Goal: Entertainment & Leisure: Consume media (video, audio)

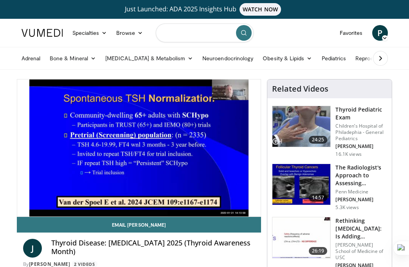
click at [193, 36] on input "Search topics, interventions" at bounding box center [205, 32] width 98 height 19
type input "**********"
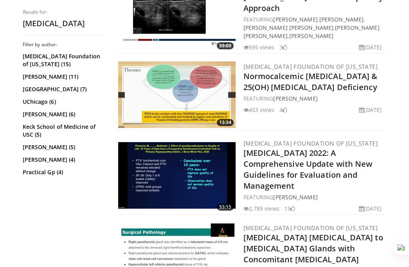
scroll to position [1057, 0]
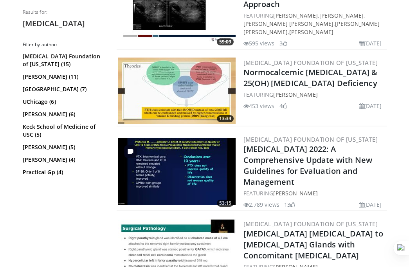
click at [185, 177] on img at bounding box center [176, 171] width 117 height 67
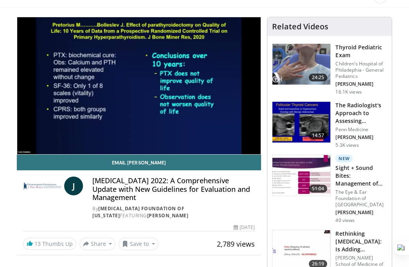
scroll to position [66, 0]
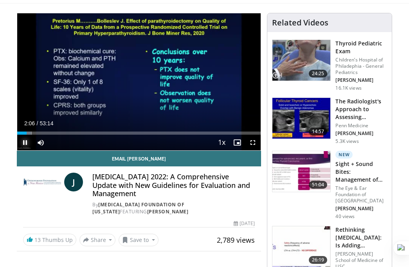
click at [24, 143] on span "Video Player" at bounding box center [25, 143] width 16 height 16
click at [25, 141] on span "Video Player" at bounding box center [25, 143] width 16 height 16
click at [29, 142] on span "Video Player" at bounding box center [25, 143] width 16 height 16
click at [26, 142] on span "Video Player" at bounding box center [25, 143] width 16 height 16
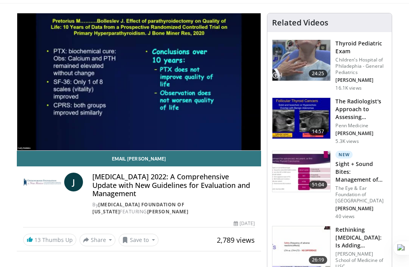
drag, startPoint x: 188, startPoint y: 194, endPoint x: 94, endPoint y: 179, distance: 95.8
click at [94, 179] on h4 "Primary Hyperparathyroidism 2022: A Comprehensive Update with New Guidelines fo…" at bounding box center [173, 185] width 162 height 25
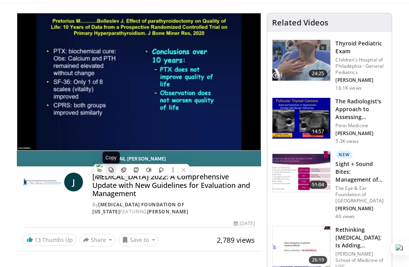
click at [112, 171] on icon at bounding box center [110, 169] width 5 height 5
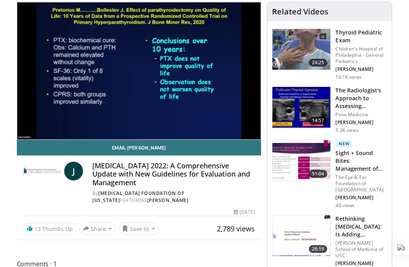
scroll to position [77, 0]
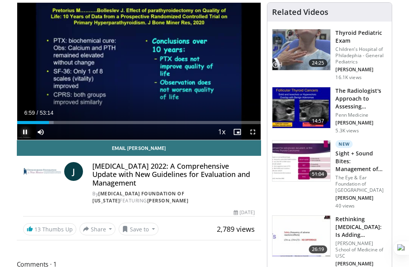
click at [24, 131] on span "Video Player" at bounding box center [25, 132] width 16 height 16
click at [25, 132] on span "Video Player" at bounding box center [25, 132] width 16 height 16
click at [27, 131] on span "Video Player" at bounding box center [25, 132] width 16 height 16
click at [26, 132] on span "Video Player" at bounding box center [25, 132] width 16 height 16
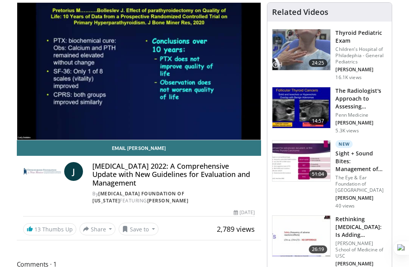
click at [211, 208] on div "Email John J Primary Hyperparathyroidism 2022: A Comprehensive Update with New …" at bounding box center [139, 188] width 245 height 96
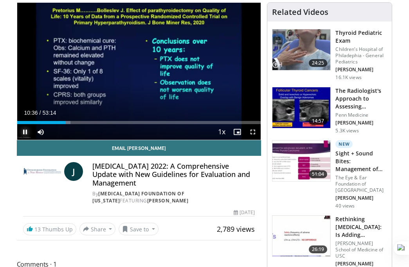
click at [24, 131] on span "Video Player" at bounding box center [25, 132] width 16 height 16
click at [23, 132] on span "Video Player" at bounding box center [25, 132] width 16 height 16
click at [23, 131] on span "Video Player" at bounding box center [25, 132] width 16 height 16
click at [24, 133] on span "Video Player" at bounding box center [25, 132] width 16 height 16
click at [23, 133] on span "Video Player" at bounding box center [25, 132] width 16 height 16
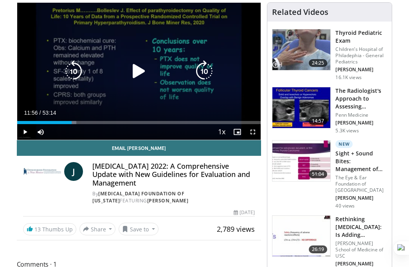
click at [139, 69] on icon "Video Player" at bounding box center [139, 71] width 22 height 22
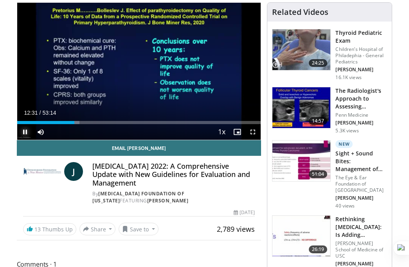
click at [26, 132] on span "Video Player" at bounding box center [25, 132] width 16 height 16
